Goal: Information Seeking & Learning: Learn about a topic

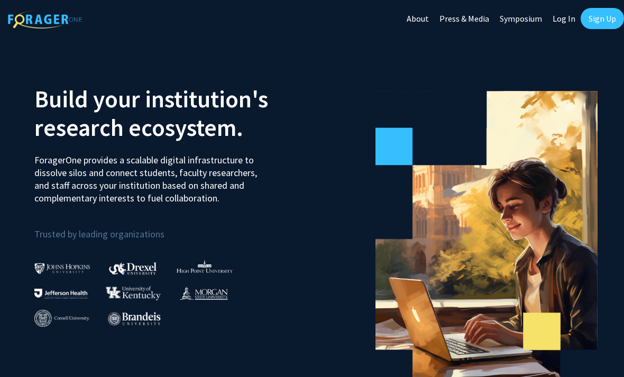
click at [604, 19] on link "Sign Up" at bounding box center [602, 18] width 43 height 21
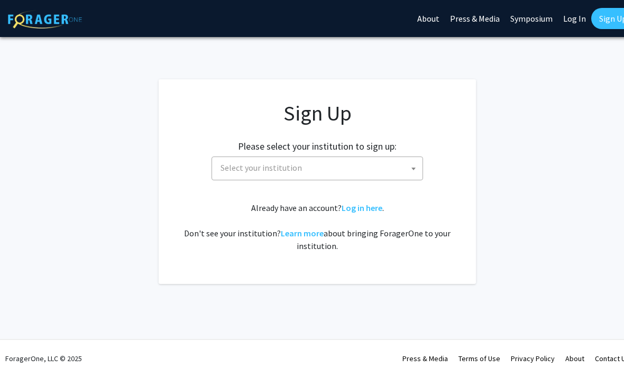
click at [402, 169] on span "Select your institution" at bounding box center [319, 168] width 206 height 22
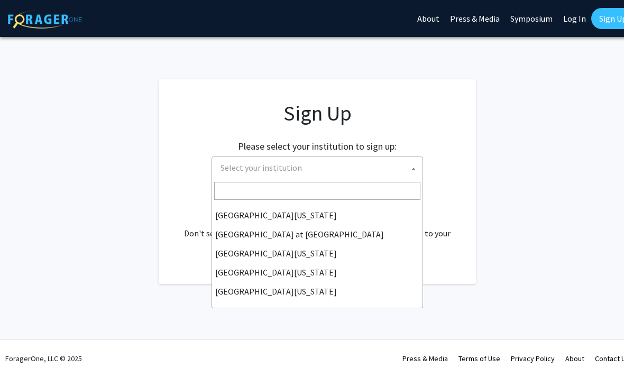
scroll to position [370, 0]
select select "13"
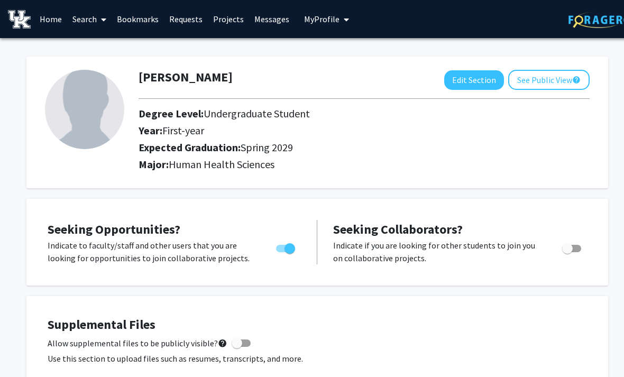
click at [86, 23] on link "Search" at bounding box center [89, 19] width 44 height 37
click at [87, 74] on span "Students" at bounding box center [99, 69] width 65 height 21
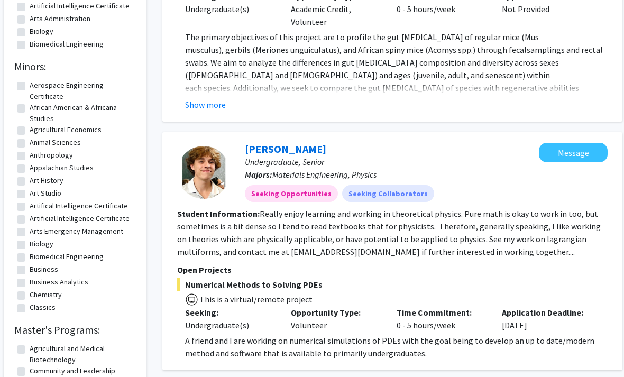
scroll to position [191, 0]
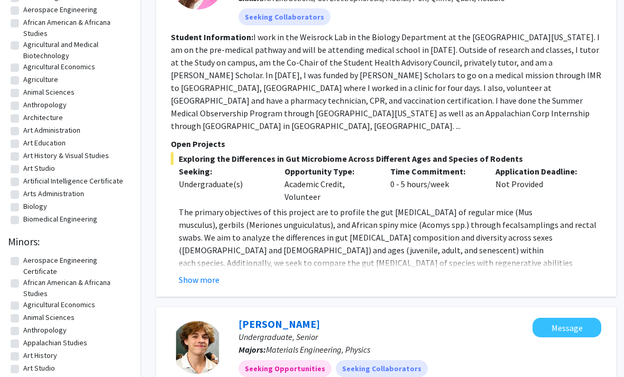
click at [35, 207] on label "Biology" at bounding box center [35, 206] width 24 height 11
click at [30, 207] on input "Biology" at bounding box center [26, 204] width 7 height 7
checkbox input "true"
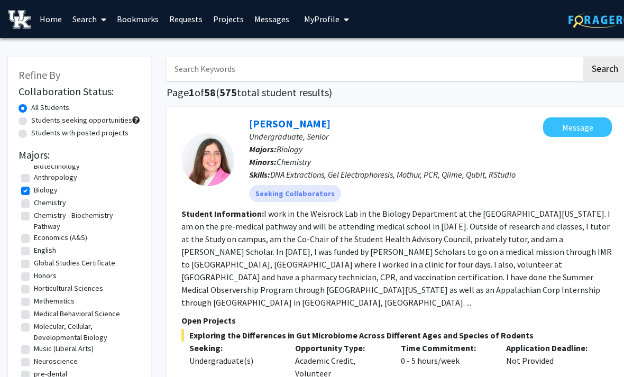
scroll to position [17, 0]
click at [40, 319] on label "Medical Behavioral Science" at bounding box center [77, 314] width 86 height 11
click at [40, 316] on input "Medical Behavioral Science" at bounding box center [37, 312] width 7 height 7
checkbox input "true"
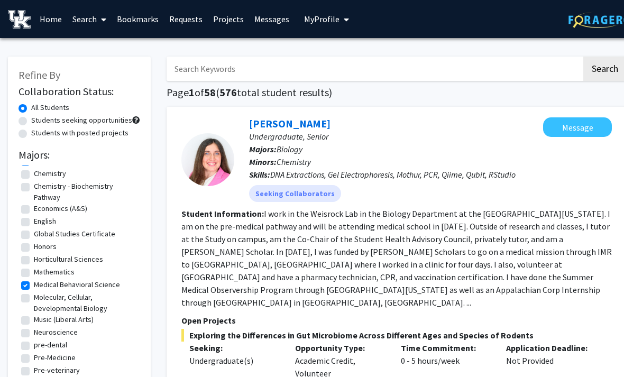
scroll to position [50, 0]
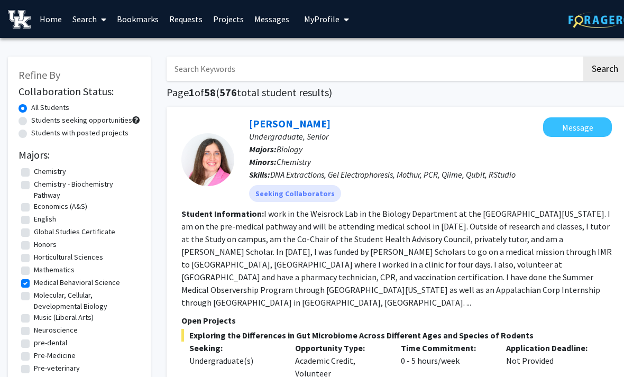
click at [34, 298] on label "Molecular, Cellular, Developmental Biology" at bounding box center [86, 301] width 104 height 22
click at [34, 297] on input "Molecular, Cellular, Developmental Biology" at bounding box center [37, 293] width 7 height 7
checkbox input "true"
click at [34, 330] on label "Neuroscience" at bounding box center [56, 330] width 44 height 11
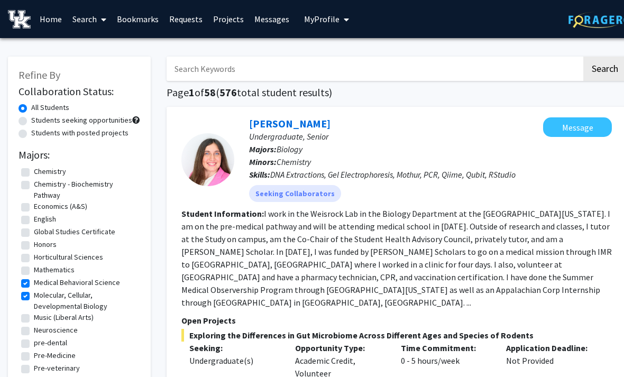
click at [34, 330] on input "Neuroscience" at bounding box center [37, 328] width 7 height 7
checkbox input "true"
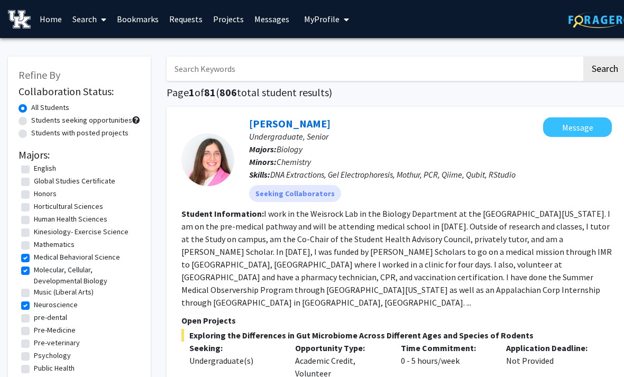
scroll to position [101, 0]
click at [34, 332] on label "Pre-Medicine" at bounding box center [55, 330] width 42 height 11
click at [34, 332] on input "Pre-Medicine" at bounding box center [37, 328] width 7 height 7
checkbox input "true"
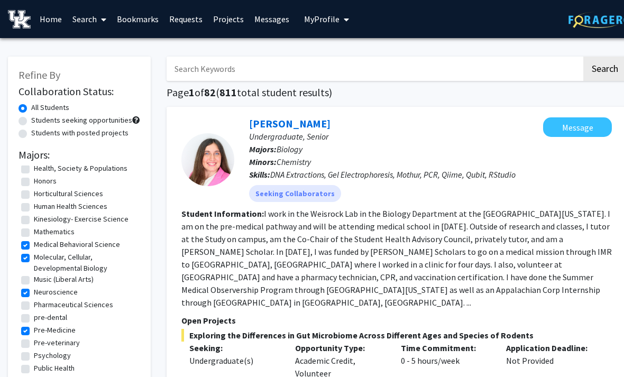
scroll to position [139, 0]
click at [20, 360] on fg-checkbox-list "Agricultural and Medical Biotechnology Agricultural and Medical Biotechnology A…" at bounding box center [80, 215] width 122 height 377
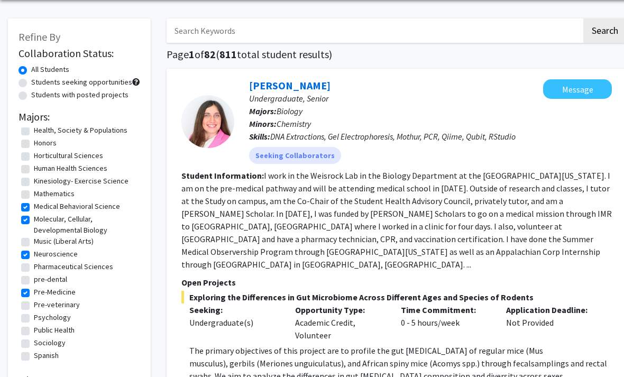
scroll to position [37, 0]
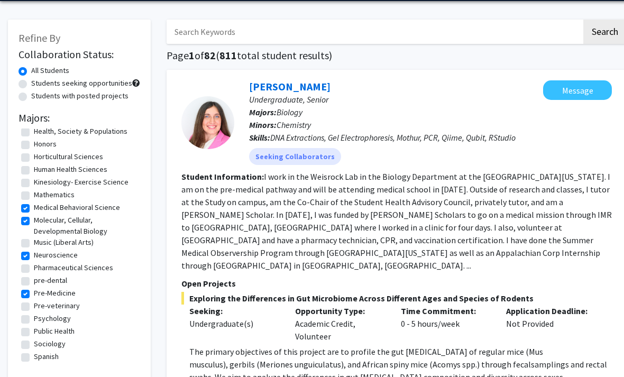
click at [34, 327] on label "Public Health" at bounding box center [54, 331] width 41 height 11
click at [34, 327] on input "Public Health" at bounding box center [37, 329] width 7 height 7
checkbox input "true"
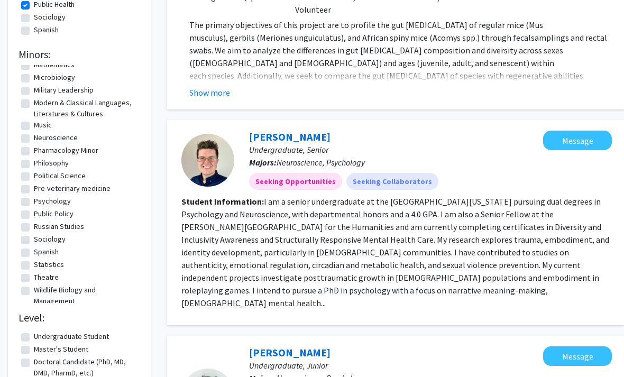
scroll to position [365, 0]
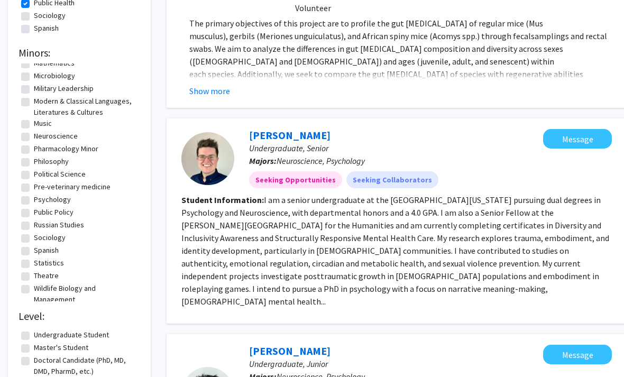
click at [386, 69] on fg-read-more "The primary objectives of this project are to profile the gut [MEDICAL_DATA] of…" at bounding box center [396, 57] width 431 height 80
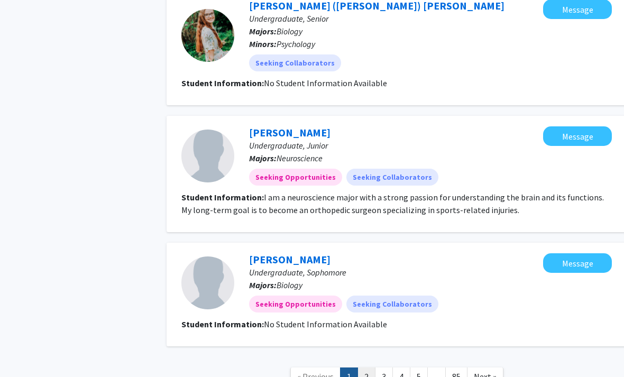
scroll to position [0, 0]
click at [367, 368] on link "2" at bounding box center [367, 377] width 18 height 19
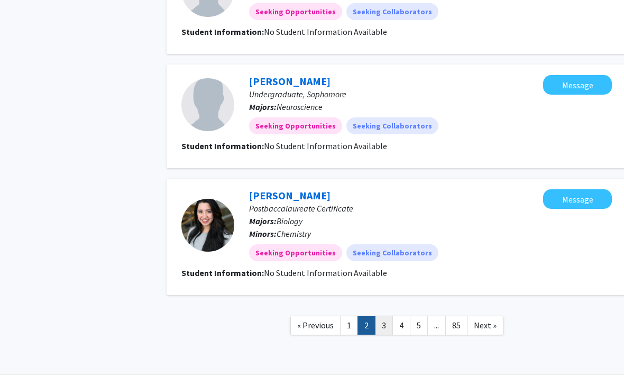
click at [386, 326] on link "3" at bounding box center [384, 325] width 18 height 19
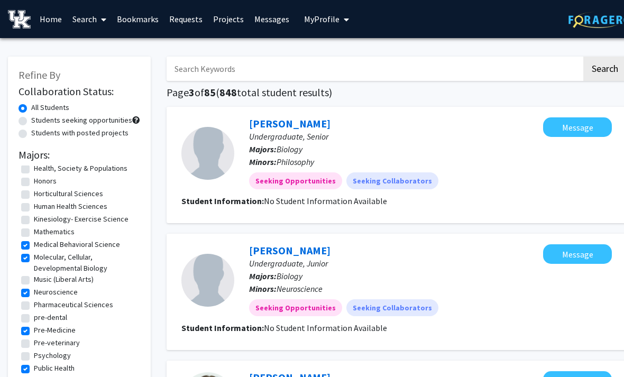
click at [31, 133] on label "Students with posted projects" at bounding box center [79, 132] width 97 height 11
click at [31, 133] on input "Students with posted projects" at bounding box center [34, 130] width 7 height 7
radio input "true"
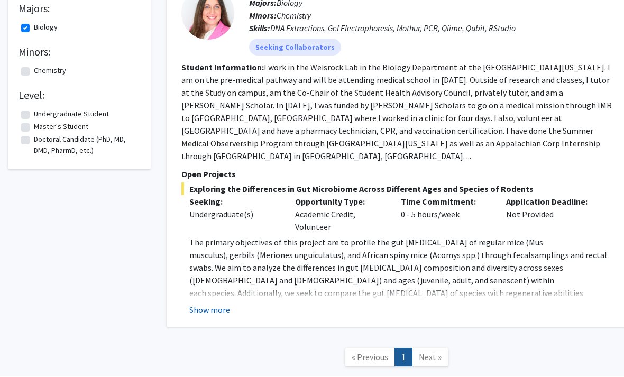
click at [194, 304] on button "Show more" at bounding box center [209, 310] width 41 height 13
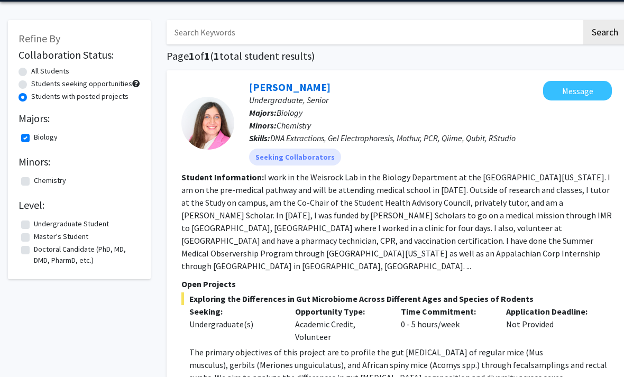
click at [31, 83] on label "Students seeking opportunities" at bounding box center [81, 83] width 101 height 11
click at [31, 83] on input "Students seeking opportunities" at bounding box center [34, 81] width 7 height 7
radio input "true"
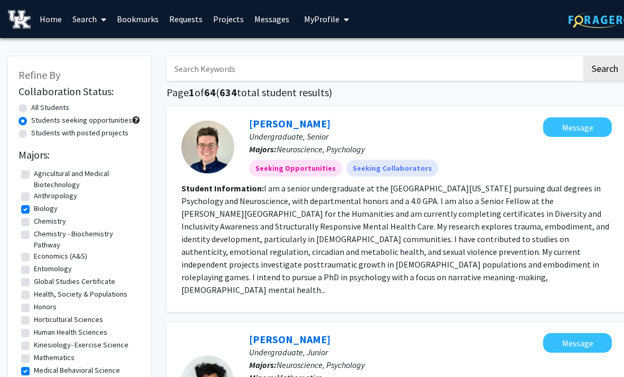
click at [98, 18] on span at bounding box center [102, 19] width 10 height 37
click at [86, 51] on span "Faculty/Staff" at bounding box center [106, 48] width 78 height 21
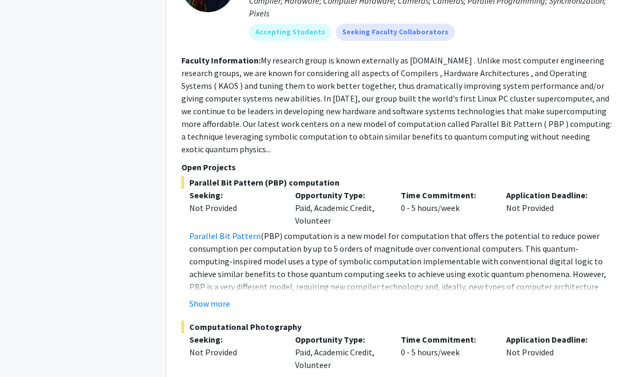
scroll to position [5626, 0]
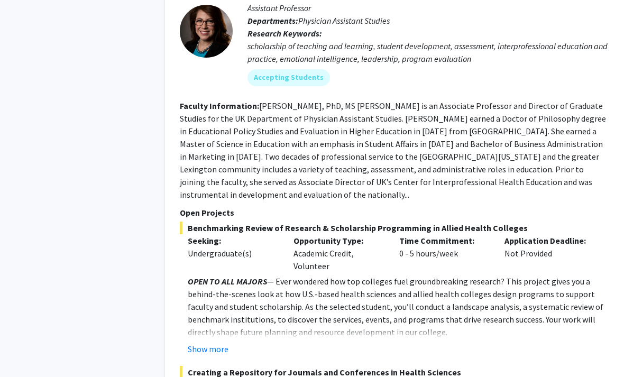
scroll to position [2030, 2]
click at [202, 342] on button "Show more" at bounding box center [208, 348] width 41 height 13
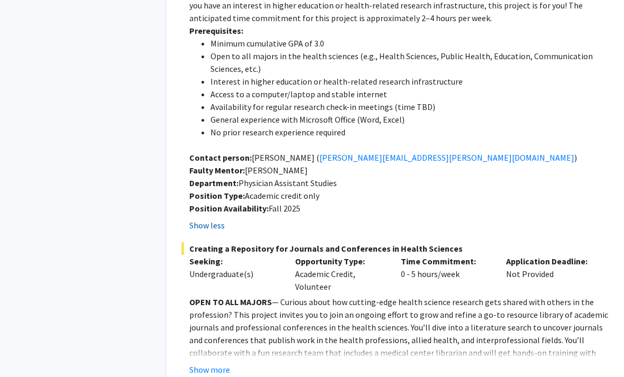
scroll to position [2486, 0]
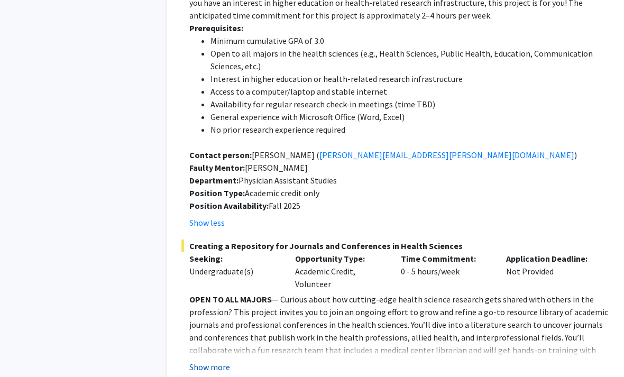
click at [195, 361] on button "Show more" at bounding box center [209, 367] width 41 height 13
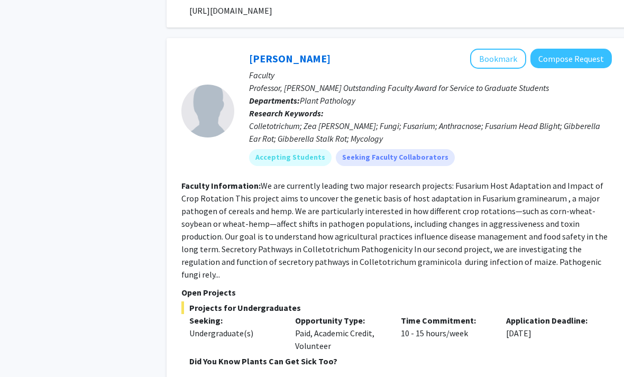
scroll to position [4730, 0]
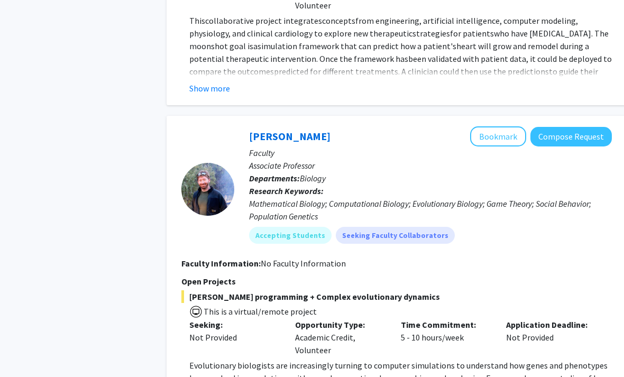
scroll to position [3540, 0]
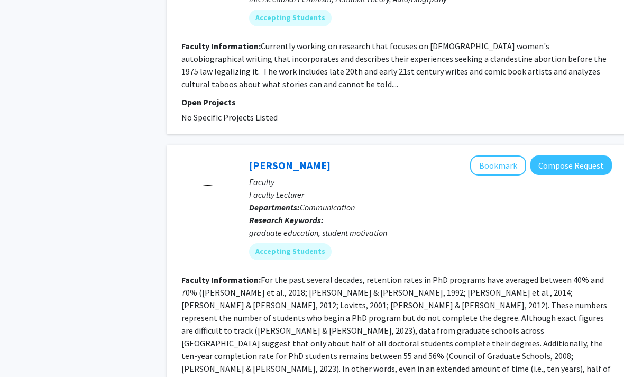
scroll to position [3033, 0]
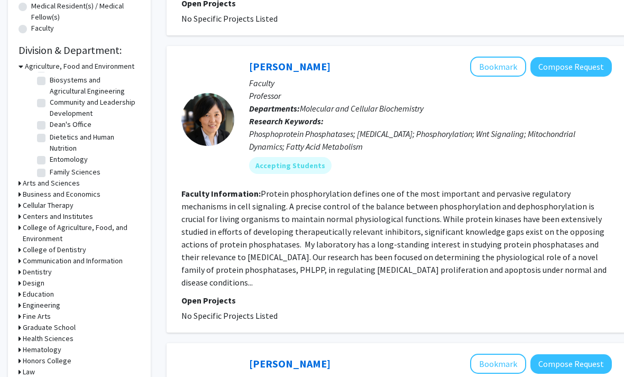
scroll to position [41, 0]
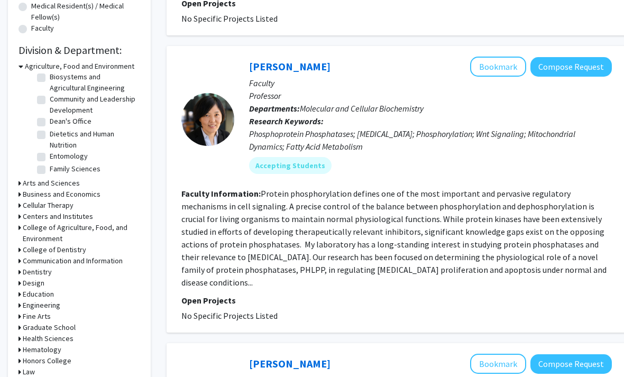
click at [50, 135] on label "Dietetics and Human Nutrition" at bounding box center [94, 140] width 88 height 22
click at [50, 135] on input "Dietetics and Human Nutrition" at bounding box center [53, 132] width 7 height 7
checkbox input "true"
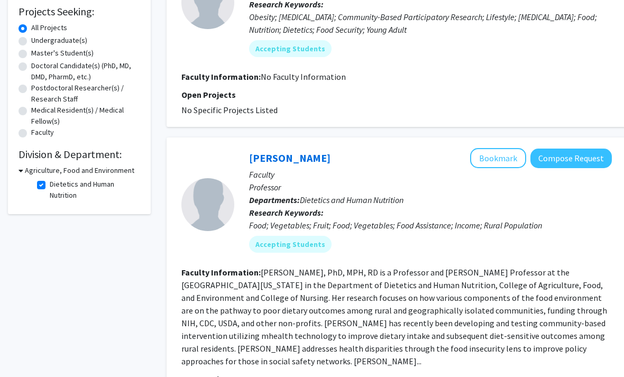
scroll to position [178, 0]
click at [25, 167] on h3 "Agriculture, Food and Environment" at bounding box center [80, 170] width 110 height 11
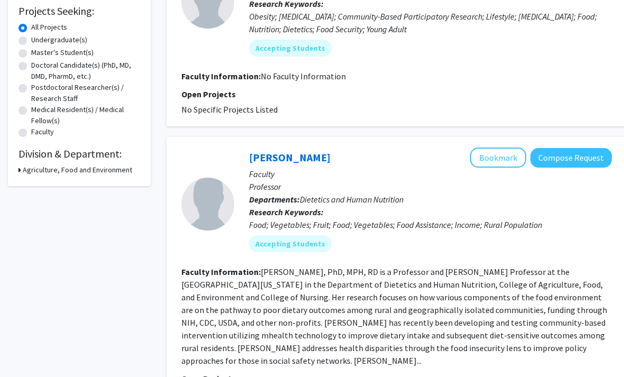
click at [30, 165] on h3 "Agriculture, Food and Environment" at bounding box center [78, 170] width 110 height 11
click at [50, 182] on label "Dietetics and Human Nutrition" at bounding box center [94, 189] width 88 height 22
click at [50, 182] on input "Dietetics and Human Nutrition" at bounding box center [53, 181] width 7 height 7
checkbox input "false"
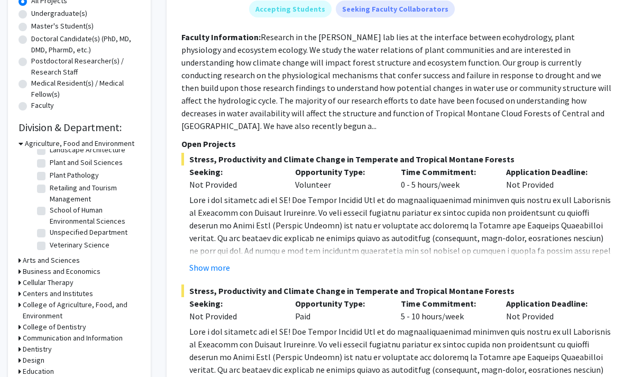
scroll to position [185, 0]
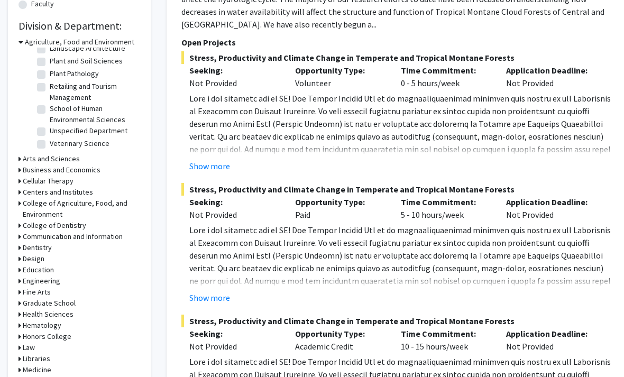
click at [26, 156] on h3 "Arts and Sciences" at bounding box center [51, 159] width 57 height 11
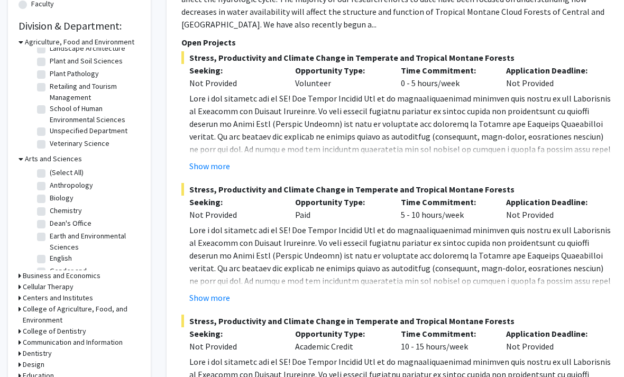
click at [50, 197] on label "Biology" at bounding box center [62, 198] width 24 height 11
click at [50, 197] on input "Biology" at bounding box center [53, 196] width 7 height 7
checkbox input "true"
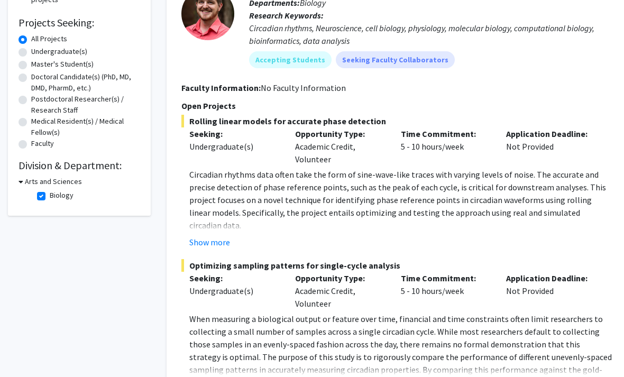
click at [21, 181] on icon at bounding box center [21, 182] width 5 height 11
click at [23, 180] on h3 "Arts and Sciences" at bounding box center [51, 181] width 57 height 11
click at [40, 201] on fg-checkbox "Biology Biology" at bounding box center [87, 196] width 101 height 13
click at [50, 195] on label "Biology" at bounding box center [62, 195] width 24 height 11
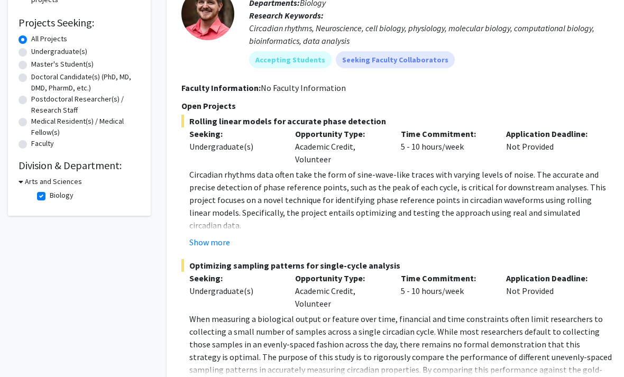
click at [50, 195] on input "Biology" at bounding box center [53, 193] width 7 height 7
checkbox input "false"
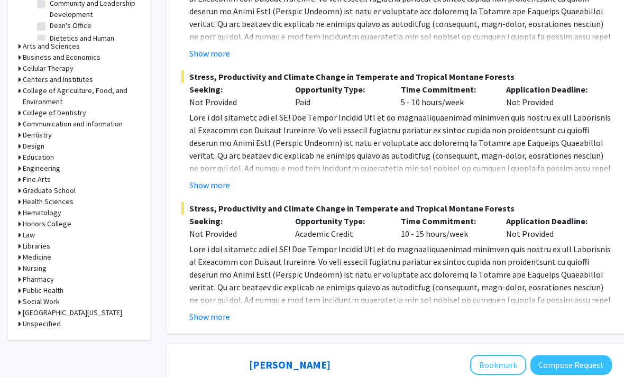
scroll to position [423, 0]
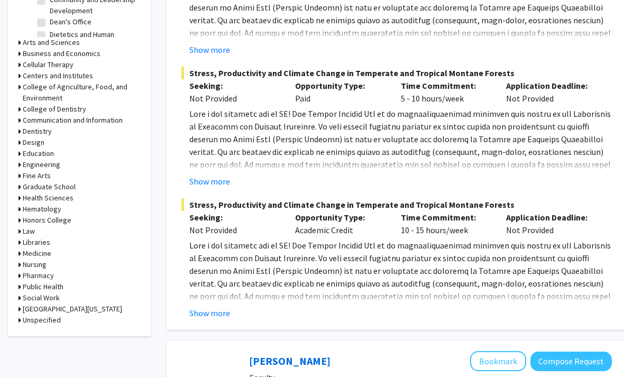
click at [24, 197] on h3 "Health Sciences" at bounding box center [48, 198] width 51 height 11
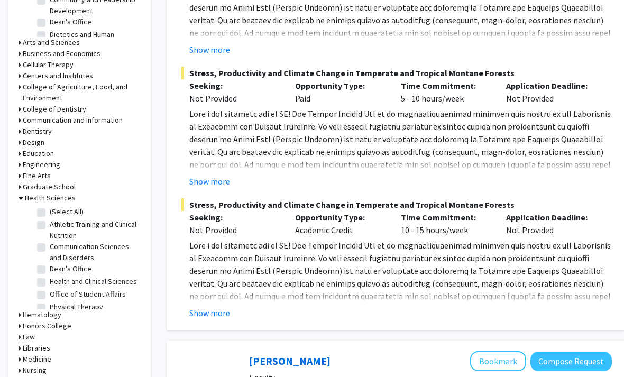
click at [37, 200] on h3 "Health Sciences" at bounding box center [50, 198] width 51 height 11
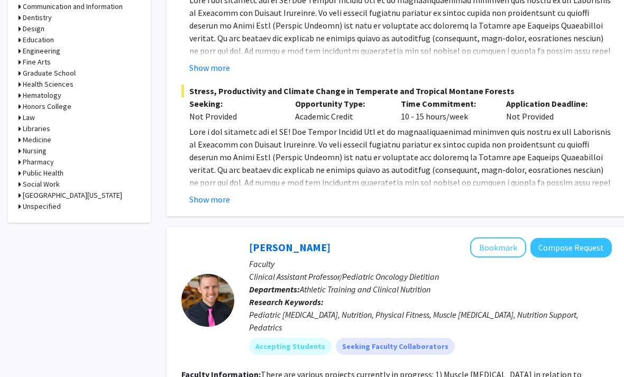
scroll to position [531, 0]
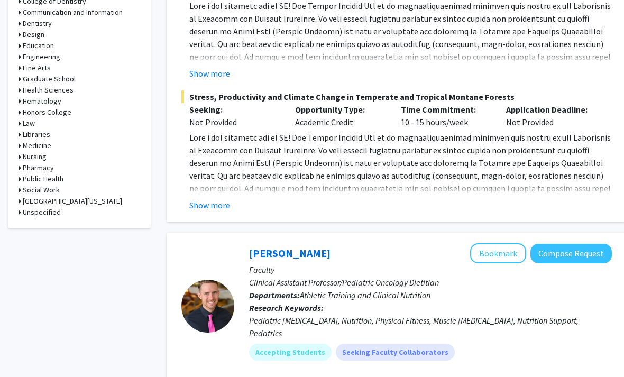
click at [24, 92] on h3 "Health Sciences" at bounding box center [48, 90] width 51 height 11
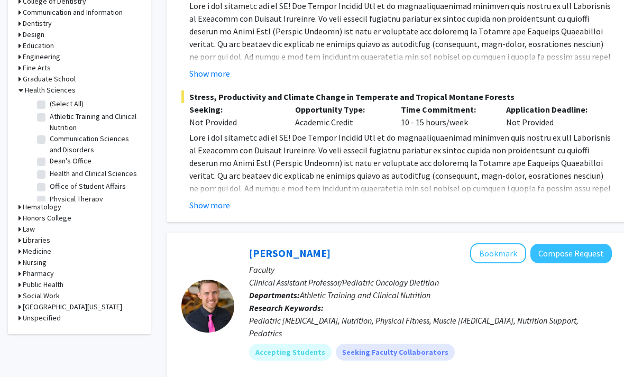
click at [50, 99] on label "(Select All)" at bounding box center [67, 103] width 34 height 11
click at [50, 99] on input "(Select All)" at bounding box center [53, 101] width 7 height 7
checkbox input "true"
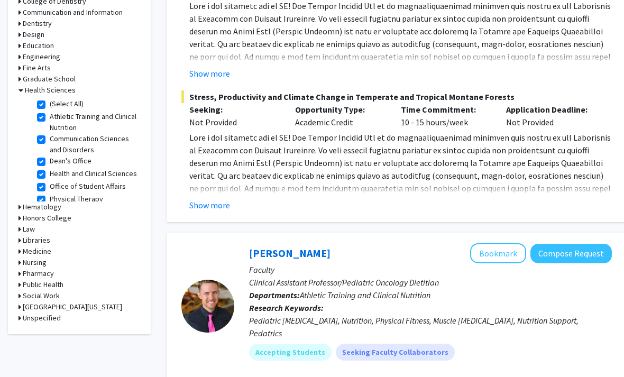
checkbox input "true"
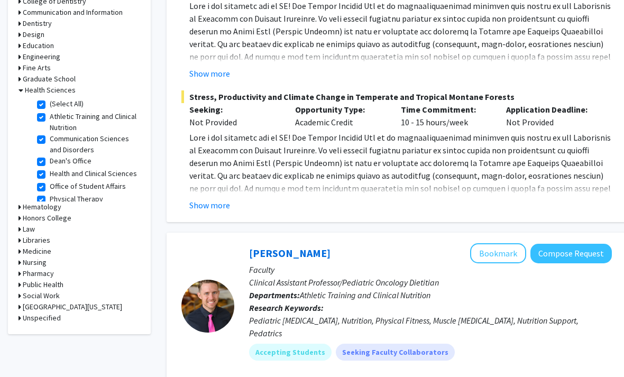
checkbox input "true"
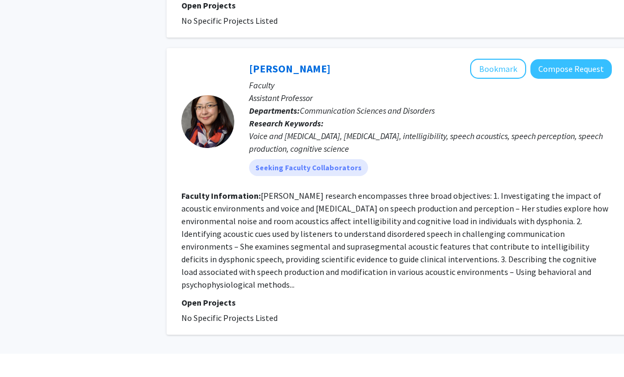
scroll to position [3081, 0]
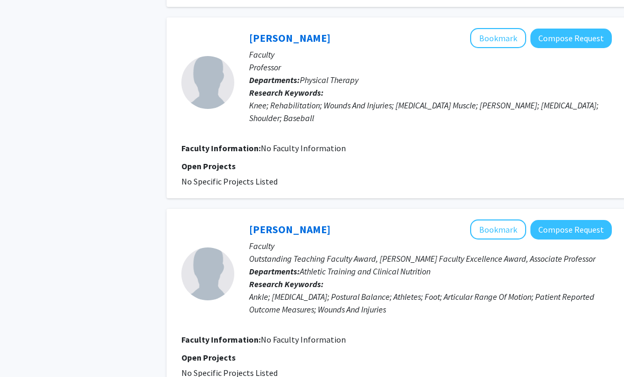
scroll to position [1983, 0]
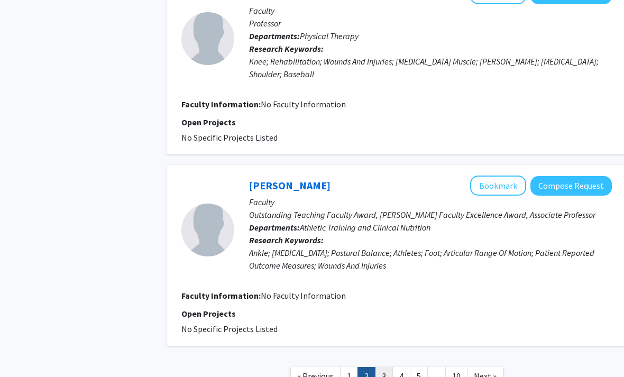
click at [386, 367] on link "3" at bounding box center [384, 376] width 18 height 19
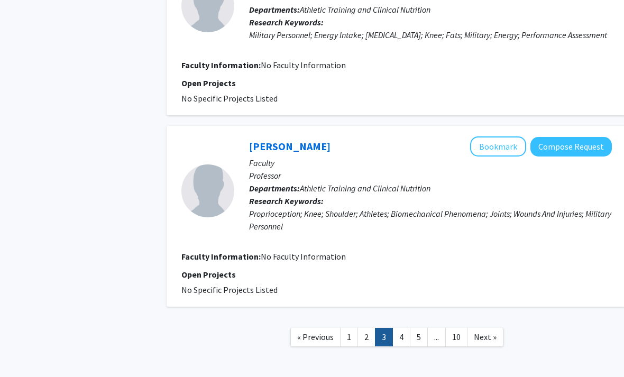
scroll to position [1665, 0]
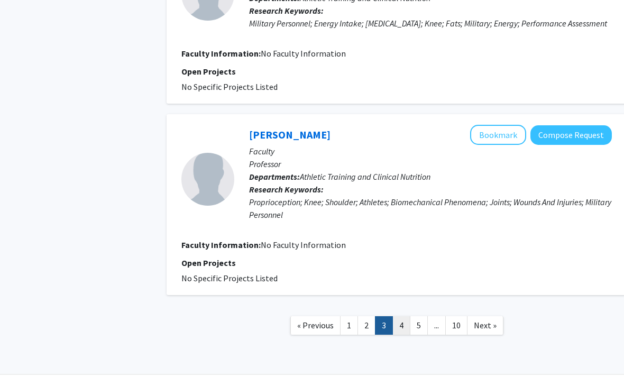
click at [407, 323] on link "4" at bounding box center [402, 325] width 18 height 19
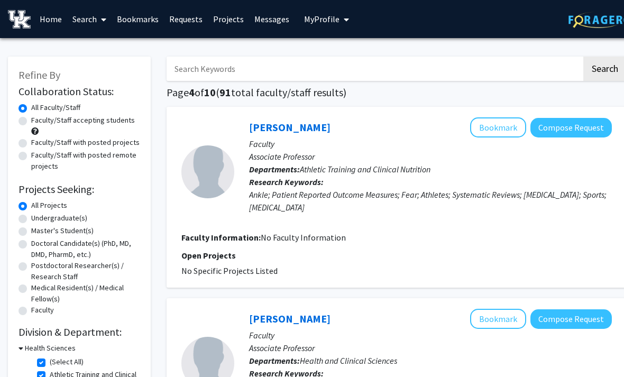
click at [46, 222] on label "Undergraduate(s)" at bounding box center [59, 218] width 56 height 11
click at [38, 220] on input "Undergraduate(s)" at bounding box center [34, 216] width 7 height 7
radio input "true"
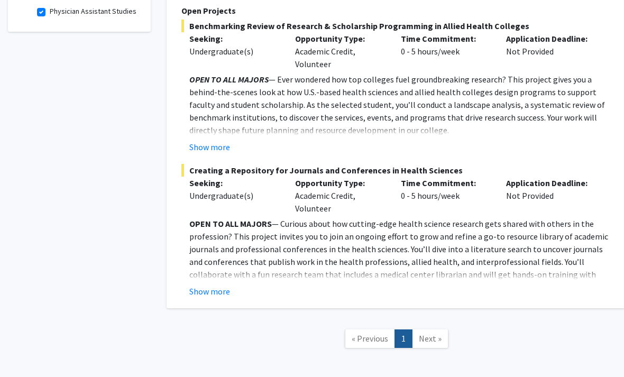
scroll to position [351, 0]
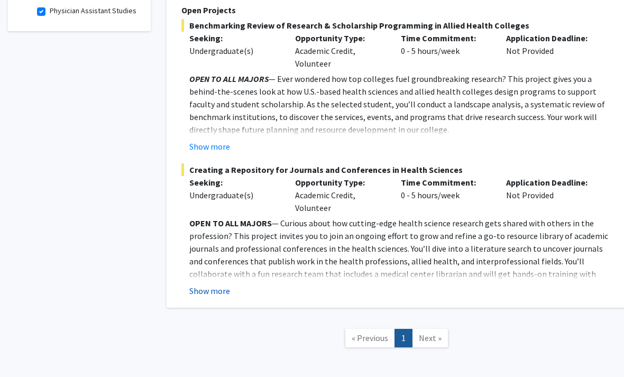
click at [191, 285] on button "Show more" at bounding box center [209, 291] width 41 height 13
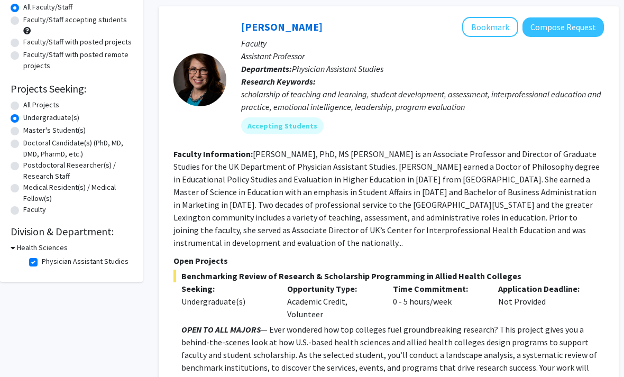
scroll to position [66, 5]
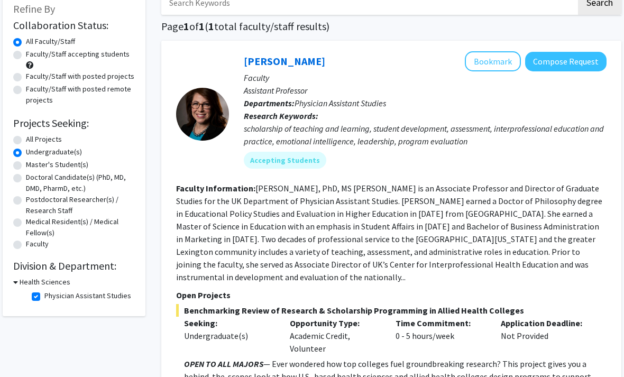
click at [44, 293] on label "Physician Assistant Studies" at bounding box center [87, 295] width 87 height 11
click at [44, 293] on input "Physician Assistant Studies" at bounding box center [47, 293] width 7 height 7
checkbox input "false"
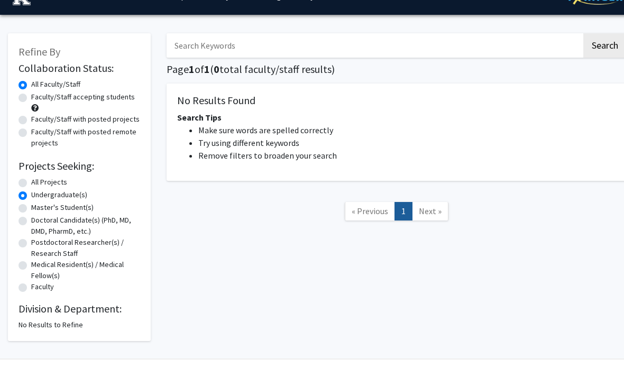
scroll to position [8, 0]
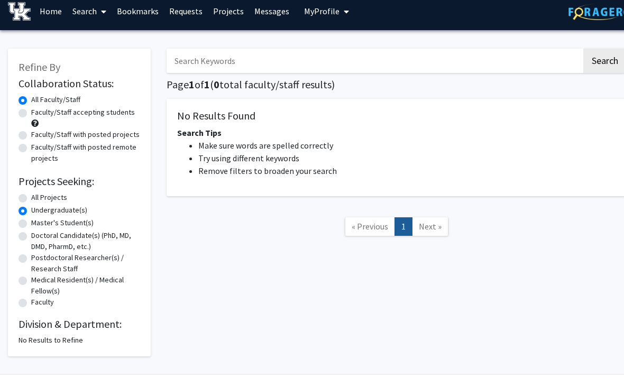
click at [184, 13] on link "Requests" at bounding box center [186, 11] width 44 height 37
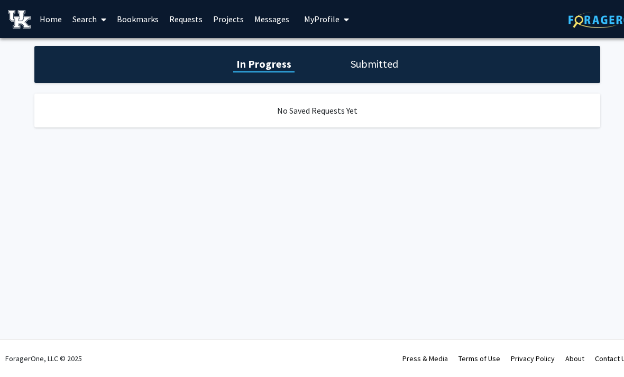
click at [330, 26] on button "My Profile" at bounding box center [326, 19] width 51 height 38
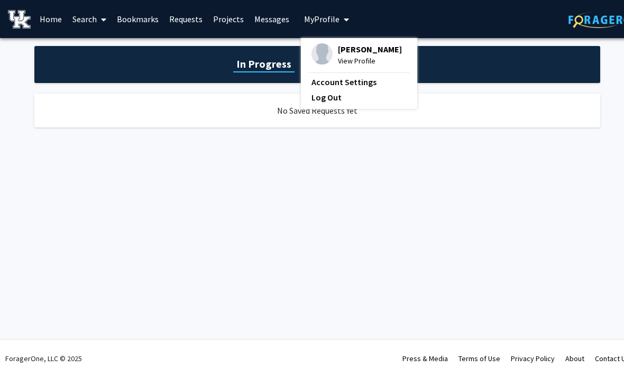
click at [384, 57] on span "View Profile" at bounding box center [370, 61] width 64 height 12
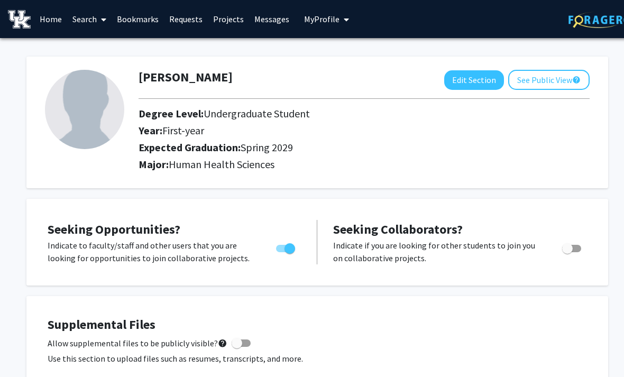
click at [49, 28] on link "Home" at bounding box center [50, 19] width 33 height 37
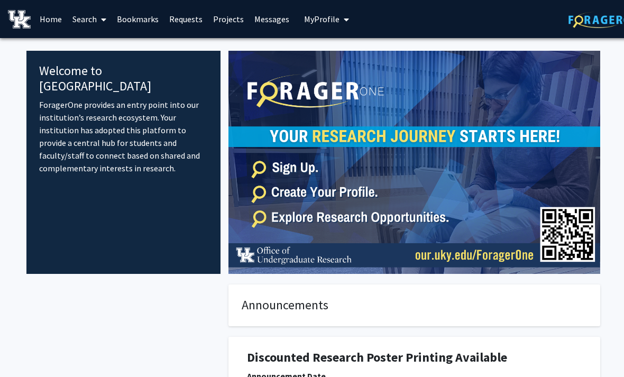
click at [52, 20] on link "Home" at bounding box center [50, 19] width 33 height 37
click at [85, 19] on link "Search" at bounding box center [89, 19] width 44 height 37
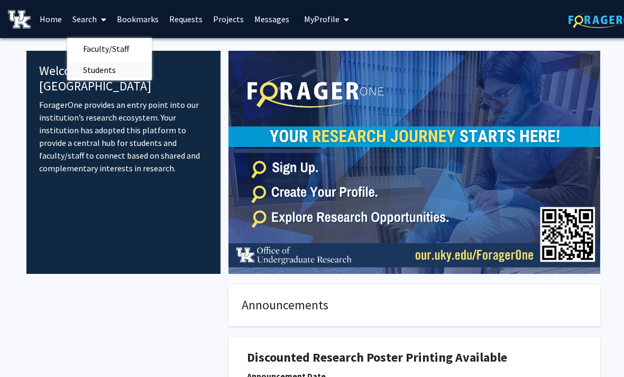
click at [87, 68] on span "Students" at bounding box center [99, 69] width 65 height 21
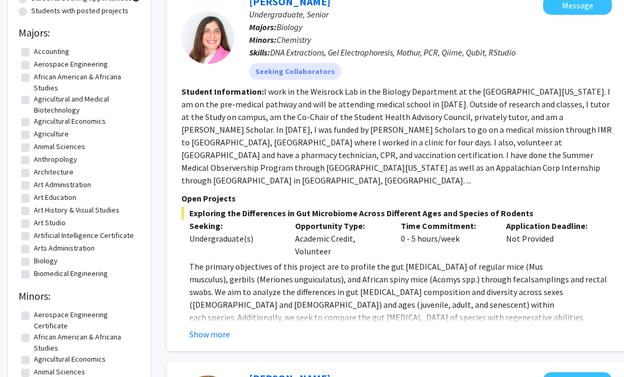
scroll to position [26, 0]
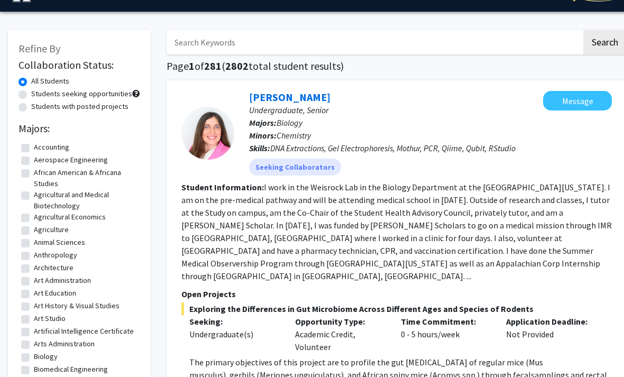
click at [31, 106] on label "Students with posted projects" at bounding box center [79, 107] width 97 height 11
click at [31, 106] on input "Students with posted projects" at bounding box center [34, 105] width 7 height 7
radio input "true"
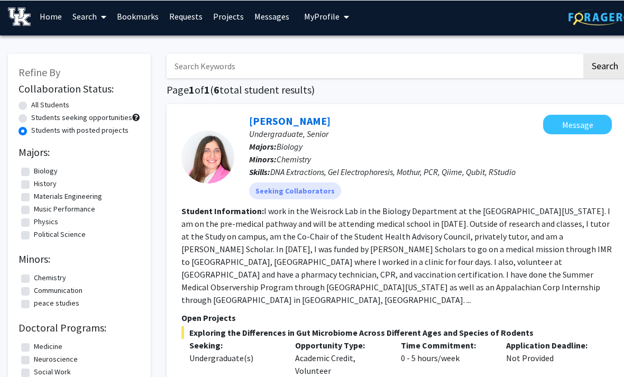
scroll to position [3, 0]
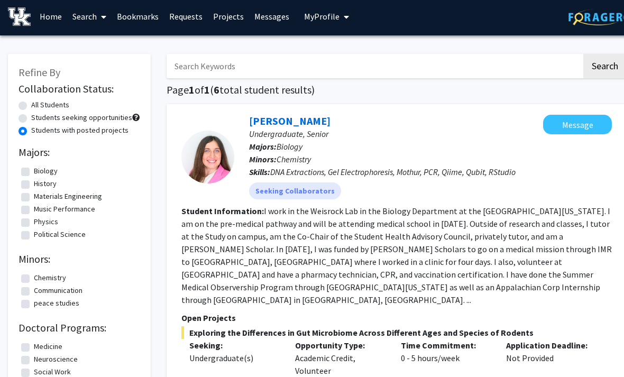
click at [97, 19] on link "Search" at bounding box center [89, 16] width 44 height 37
click at [85, 71] on span "Students" at bounding box center [99, 67] width 65 height 21
radio input "true"
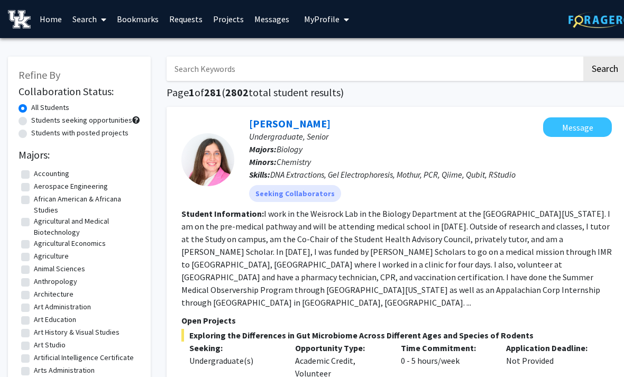
click at [88, 12] on link "Search" at bounding box center [89, 19] width 44 height 37
click at [92, 51] on span "Faculty/Staff" at bounding box center [106, 48] width 78 height 21
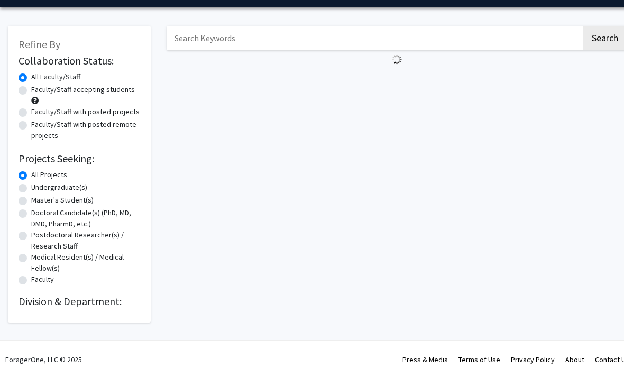
scroll to position [31, 0]
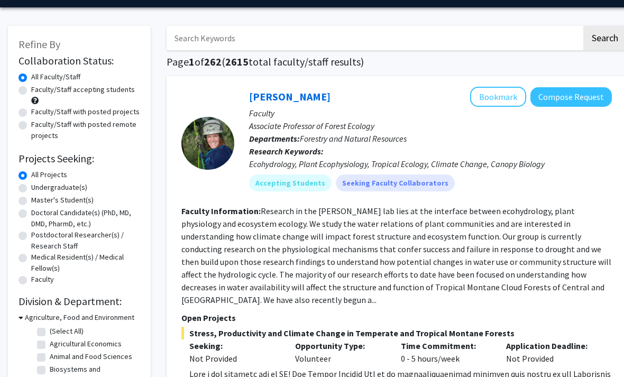
click at [31, 89] on label "Faculty/Staff accepting students" at bounding box center [83, 89] width 104 height 11
click at [31, 89] on input "Faculty/Staff accepting students" at bounding box center [34, 87] width 7 height 7
radio input "true"
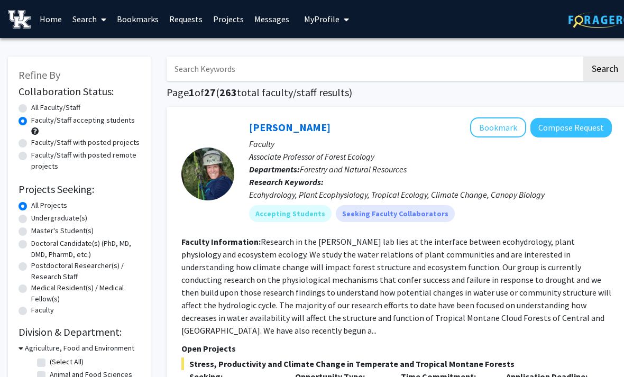
click at [31, 142] on label "Faculty/Staff with posted projects" at bounding box center [85, 142] width 108 height 11
click at [31, 142] on input "Faculty/Staff with posted projects" at bounding box center [34, 140] width 7 height 7
radio input "true"
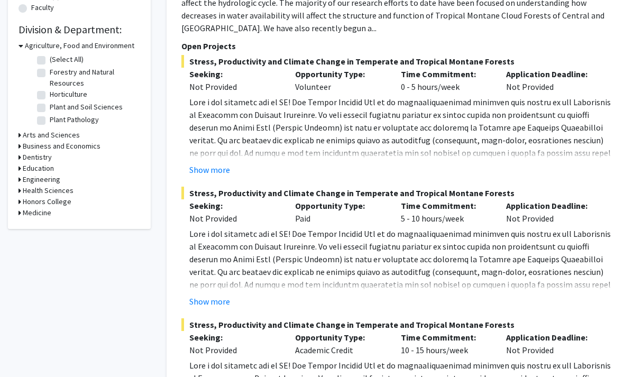
scroll to position [302, 0]
click at [34, 190] on h3 "Health Sciences" at bounding box center [48, 191] width 51 height 11
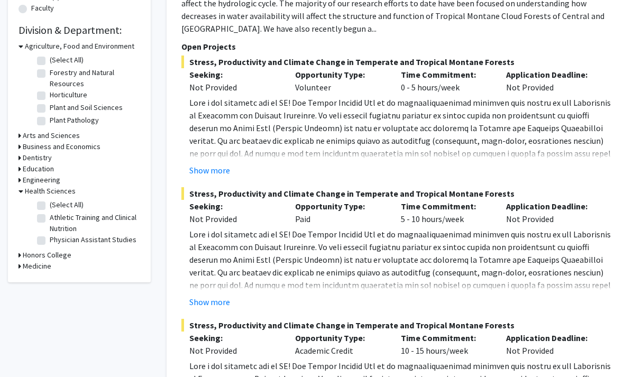
scroll to position [302, 0]
click at [50, 204] on label "(Select All)" at bounding box center [67, 204] width 34 height 11
click at [50, 204] on input "(Select All)" at bounding box center [53, 202] width 7 height 7
checkbox input "true"
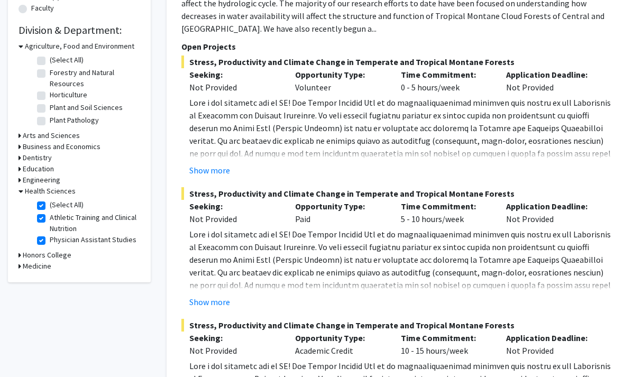
checkbox input "true"
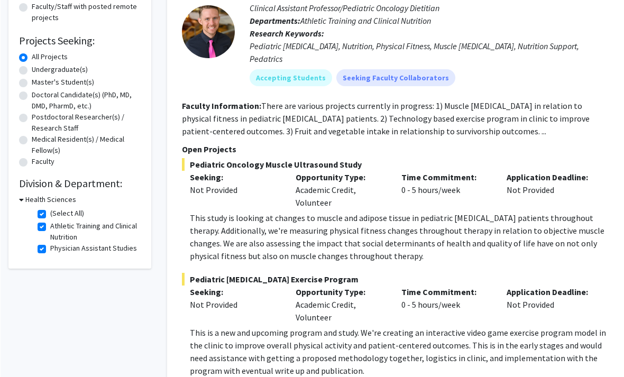
scroll to position [149, 0]
click at [50, 209] on label "(Select All)" at bounding box center [67, 212] width 34 height 11
click at [50, 209] on input "(Select All)" at bounding box center [53, 210] width 7 height 7
checkbox input "false"
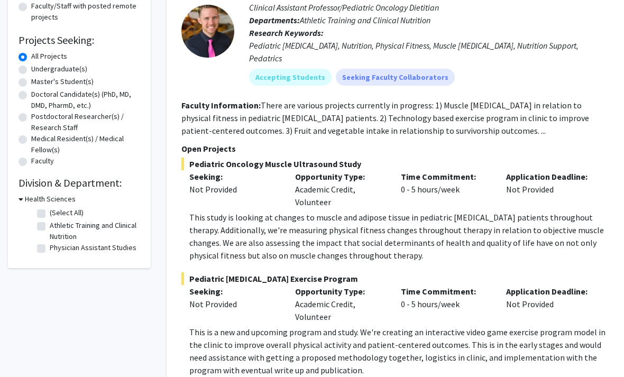
checkbox input "false"
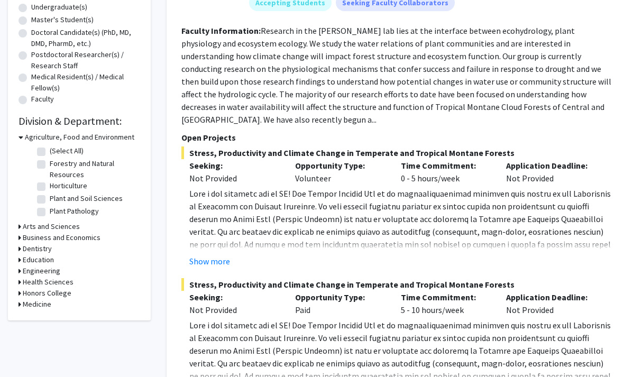
scroll to position [207, 0]
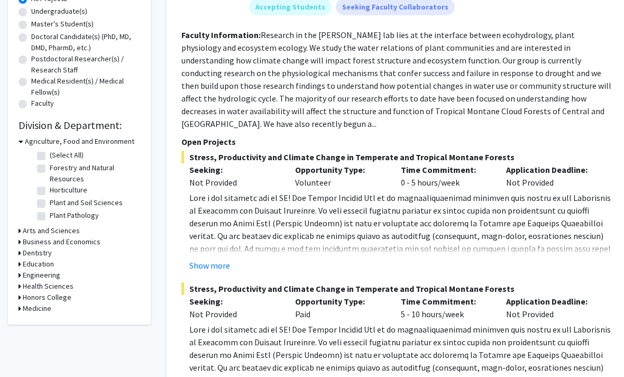
click at [34, 233] on h3 "Arts and Sciences" at bounding box center [51, 230] width 57 height 11
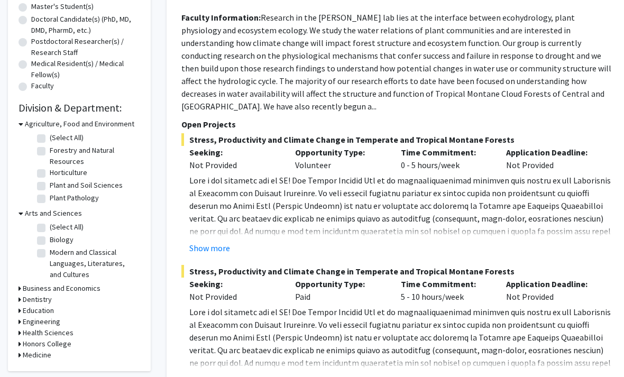
scroll to position [226, 0]
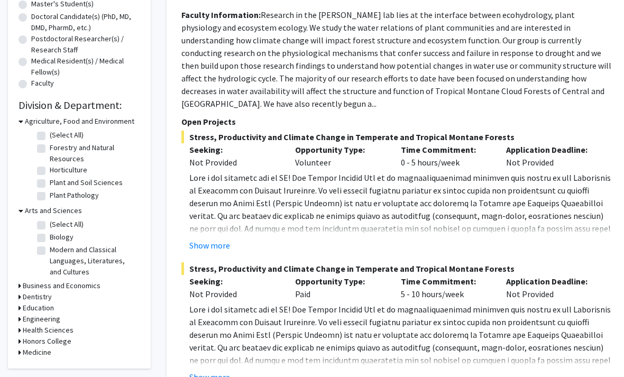
click at [50, 237] on label "Biology" at bounding box center [62, 237] width 24 height 11
click at [50, 237] on input "Biology" at bounding box center [53, 235] width 7 height 7
checkbox input "true"
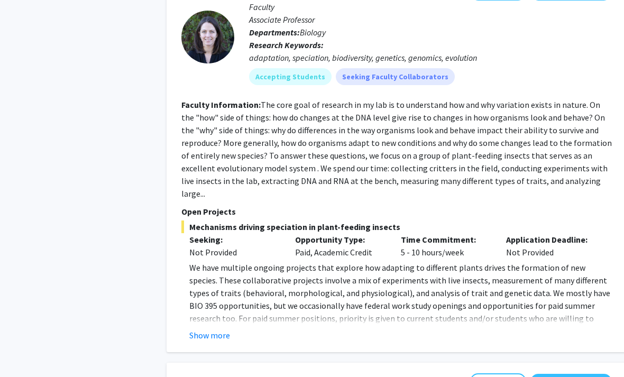
scroll to position [2123, 0]
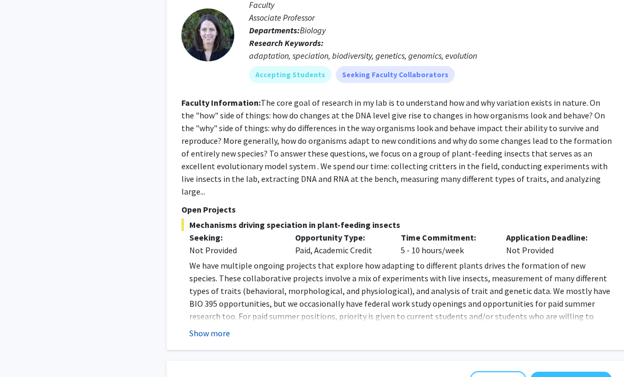
click at [209, 327] on button "Show more" at bounding box center [209, 333] width 41 height 13
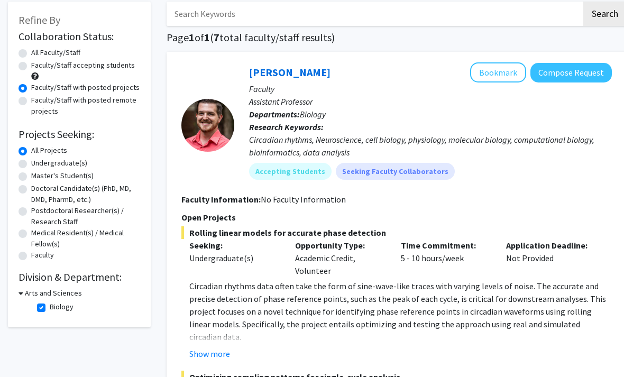
scroll to position [73, 0]
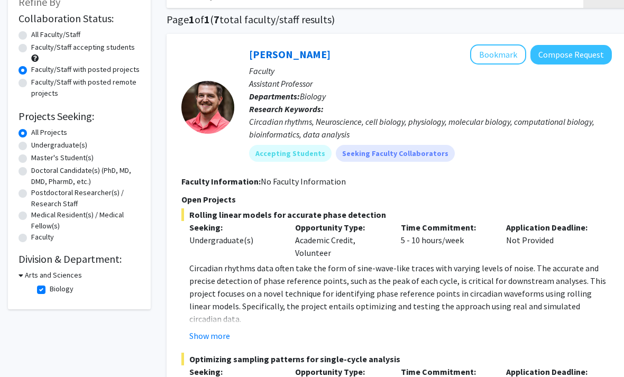
click at [50, 290] on label "Biology" at bounding box center [62, 289] width 24 height 11
click at [50, 290] on input "Biology" at bounding box center [53, 287] width 7 height 7
checkbox input "false"
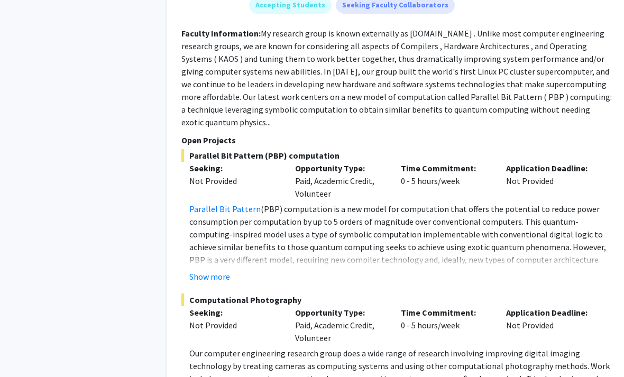
scroll to position [5626, 0]
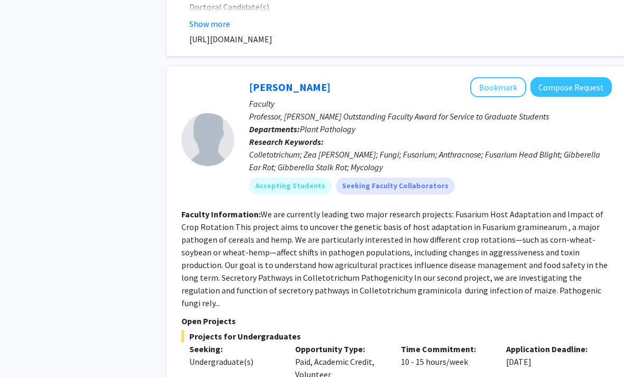
scroll to position [4070, 0]
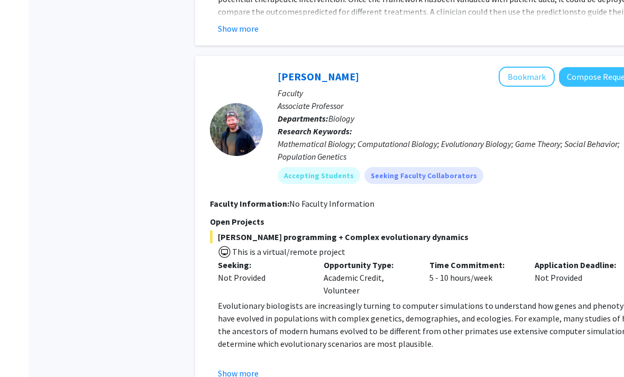
scroll to position [3540, 0]
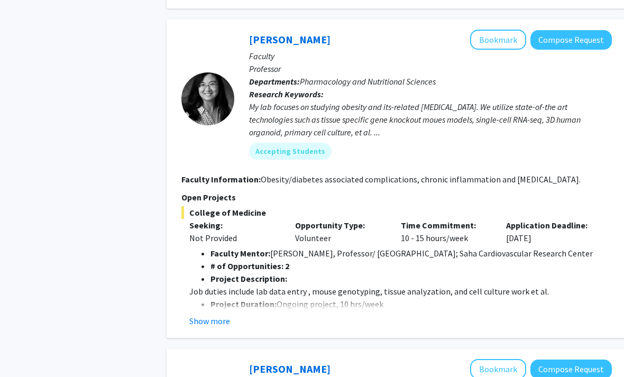
scroll to position [1474, 0]
click at [204, 315] on button "Show more" at bounding box center [209, 321] width 41 height 13
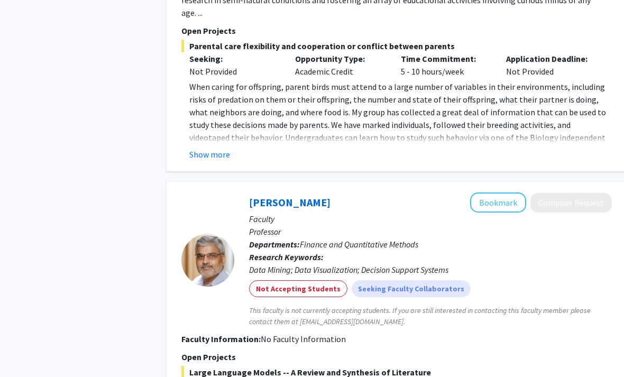
scroll to position [2281, 0]
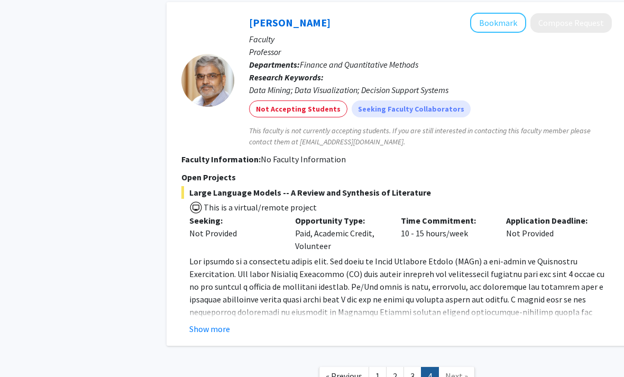
click at [459, 371] on span "Next »" at bounding box center [456, 376] width 23 height 11
click at [465, 371] on span "Next »" at bounding box center [456, 376] width 23 height 11
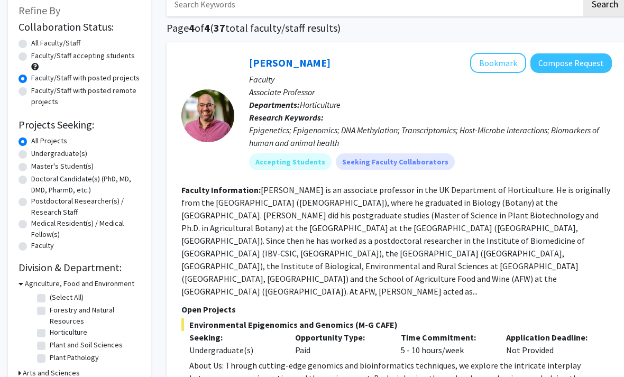
scroll to position [0, 0]
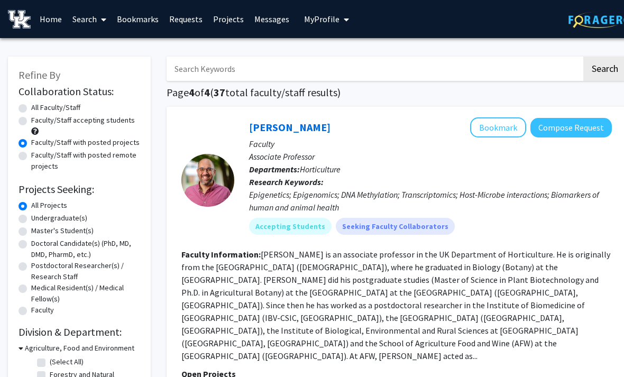
click at [87, 19] on link "Search" at bounding box center [89, 19] width 44 height 37
click at [94, 72] on span "Students" at bounding box center [99, 69] width 65 height 21
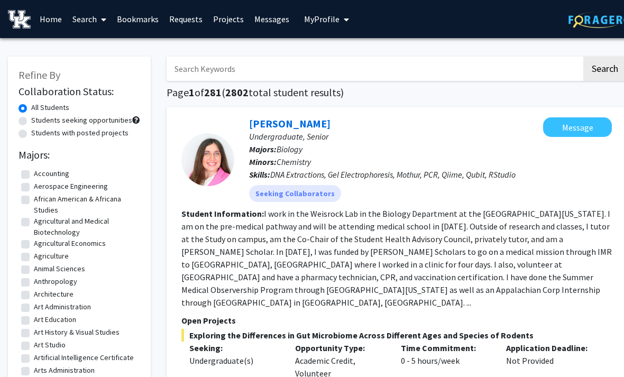
click at [31, 132] on label "Students with posted projects" at bounding box center [79, 132] width 97 height 11
click at [31, 132] on input "Students with posted projects" at bounding box center [34, 130] width 7 height 7
radio input "true"
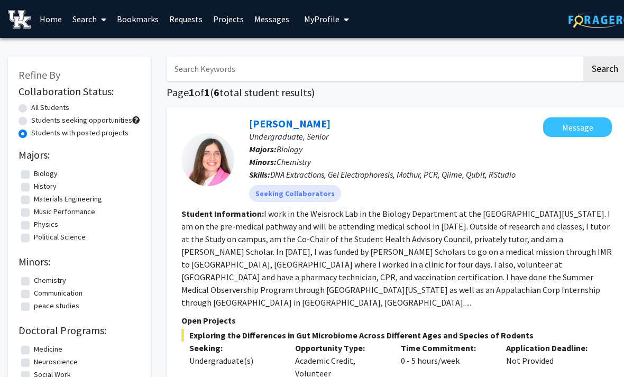
click at [265, 29] on link "Messages" at bounding box center [271, 19] width 45 height 37
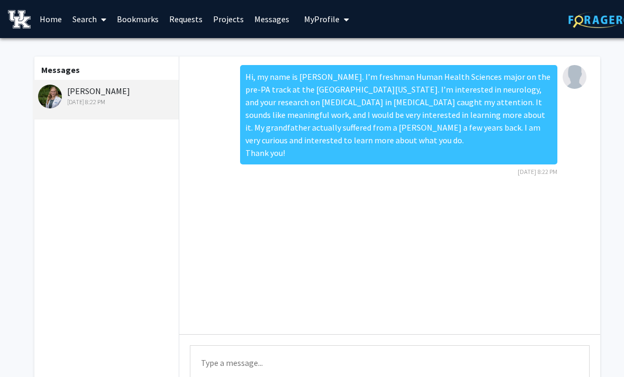
click at [47, 21] on link "Home" at bounding box center [50, 19] width 33 height 37
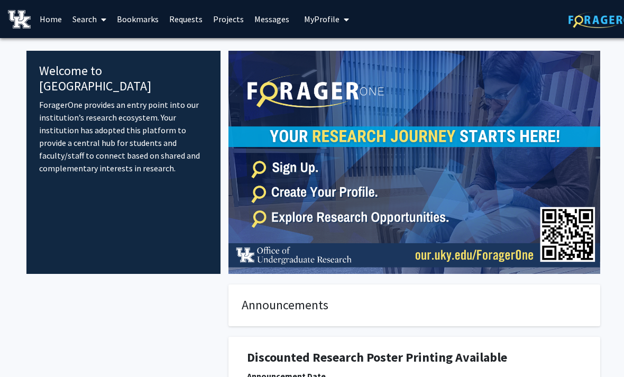
click at [88, 15] on link "Search" at bounding box center [89, 19] width 44 height 37
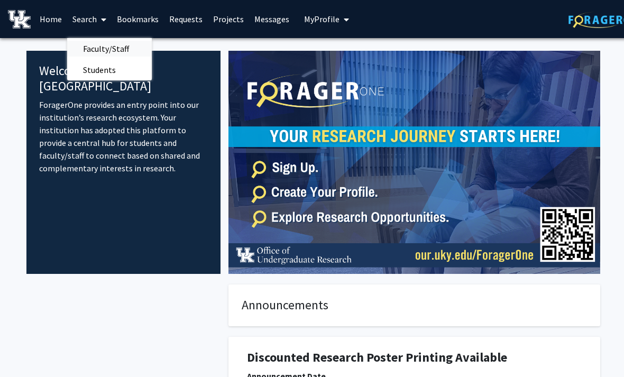
click at [83, 50] on span "Faculty/Staff" at bounding box center [106, 48] width 78 height 21
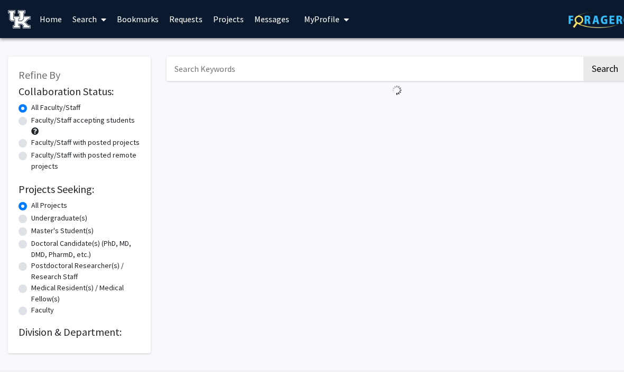
click at [88, 75] on div "Refine By Collaboration Status: Collaboration Status All Faculty/Staff Collabor…" at bounding box center [79, 205] width 143 height 297
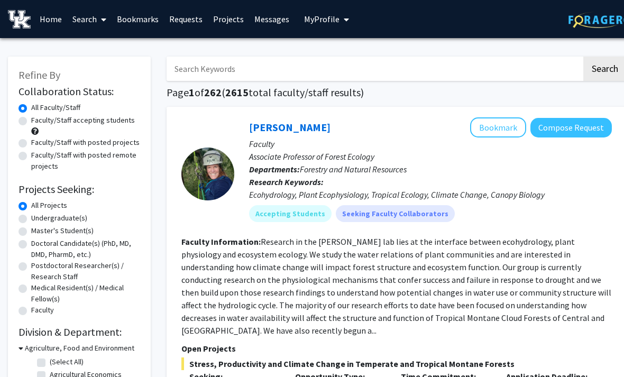
click at [80, 20] on link "Search" at bounding box center [89, 19] width 44 height 37
click at [86, 75] on span "Students" at bounding box center [99, 69] width 65 height 21
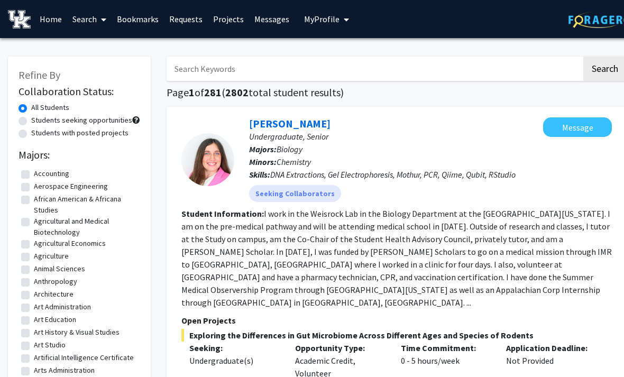
click at [31, 122] on label "Students seeking opportunities" at bounding box center [81, 120] width 101 height 11
click at [31, 122] on input "Students seeking opportunities" at bounding box center [34, 118] width 7 height 7
radio input "true"
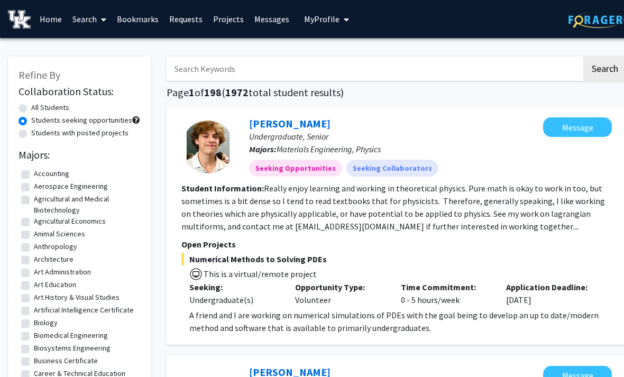
click at [31, 134] on label "Students with posted projects" at bounding box center [79, 132] width 97 height 11
click at [31, 134] on input "Students with posted projects" at bounding box center [34, 130] width 7 height 7
radio input "true"
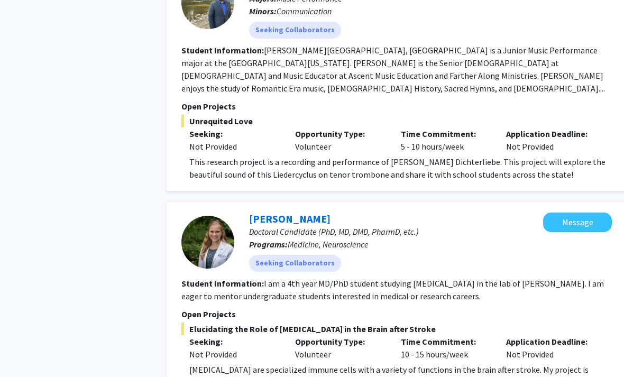
scroll to position [891, 0]
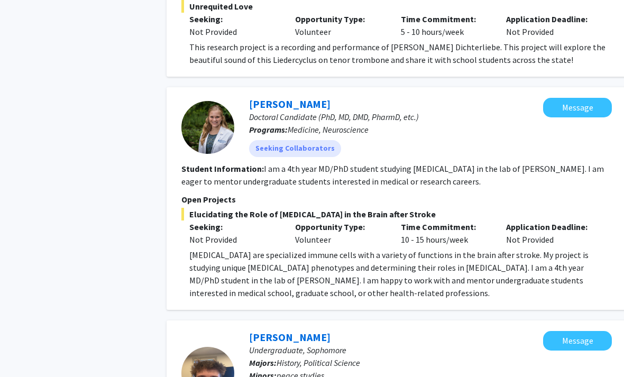
click at [528, 221] on p "Application Deadline:" at bounding box center [551, 227] width 90 height 13
click at [532, 138] on div "Seeking Collaborators" at bounding box center [396, 148] width 298 height 21
click at [366, 112] on span "Doctoral Candidate (PhD, MD, DMD, PharmD, etc.)" at bounding box center [334, 117] width 170 height 11
click at [304, 97] on link "[PERSON_NAME]" at bounding box center [289, 103] width 81 height 13
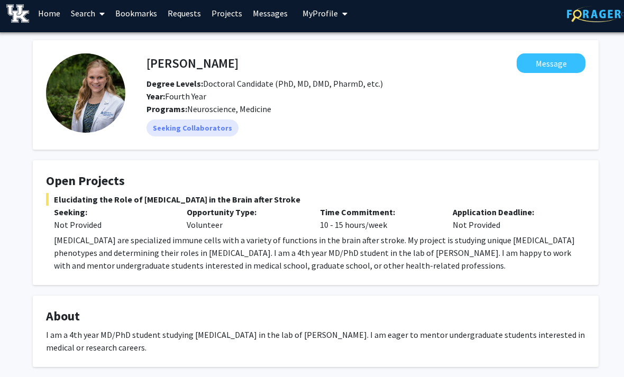
scroll to position [0, 1]
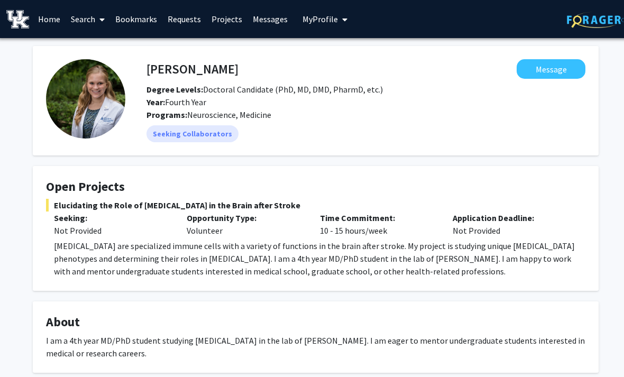
scroll to position [0, 2]
